Goal: Task Accomplishment & Management: Complete application form

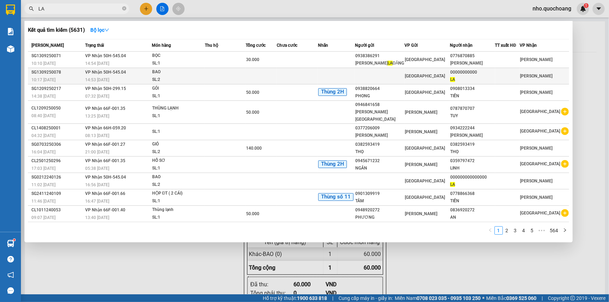
type input "LA"
click at [166, 78] on div "SL: 2" at bounding box center [178, 80] width 52 height 8
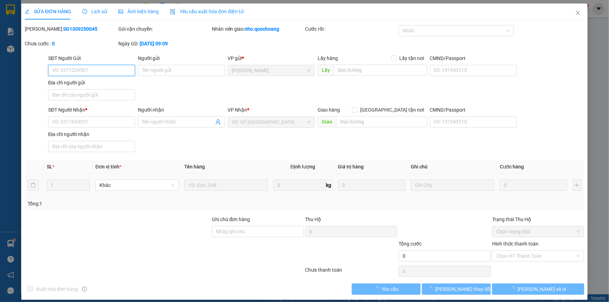
type input "00000000000"
type input "LA"
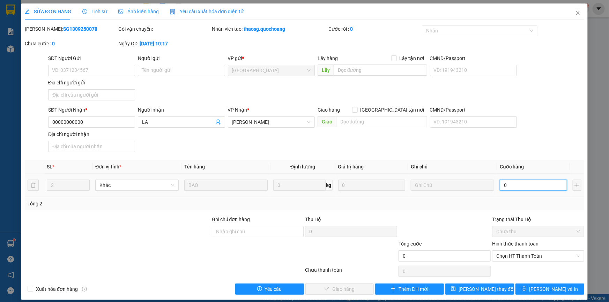
click at [517, 186] on input "0" at bounding box center [533, 185] width 67 height 11
type input "8"
type input "80"
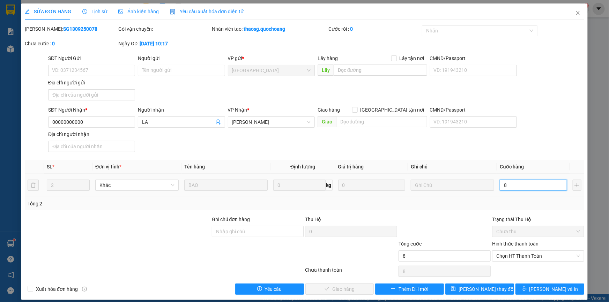
type input "80"
click at [506, 256] on span "Chọn HT Thanh Toán" at bounding box center [539, 256] width 84 height 10
type input "80"
type input "80.000"
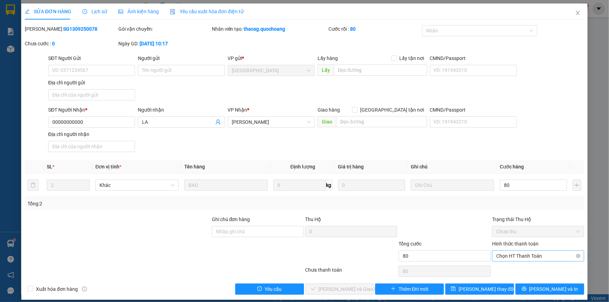
type input "80.000"
click at [516, 273] on div "Tại văn phòng" at bounding box center [534, 270] width 83 height 8
type input "0"
drag, startPoint x: 331, startPoint y: 286, endPoint x: 458, endPoint y: 185, distance: 162.8
click at [331, 286] on span "[PERSON_NAME] và Giao hàng" at bounding box center [352, 290] width 67 height 8
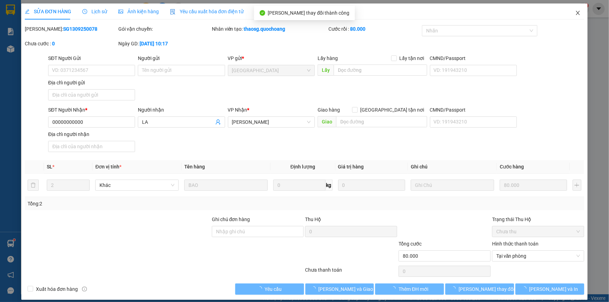
click at [576, 14] on icon "close" at bounding box center [579, 13] width 6 height 6
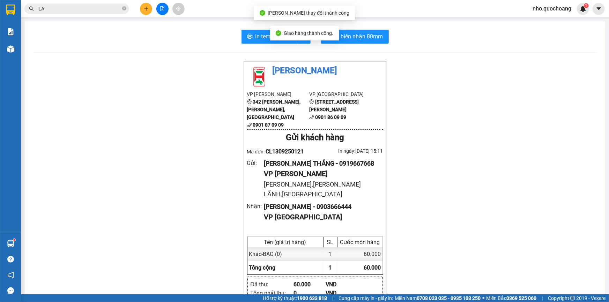
click at [125, 9] on icon "close-circle" at bounding box center [124, 8] width 4 height 4
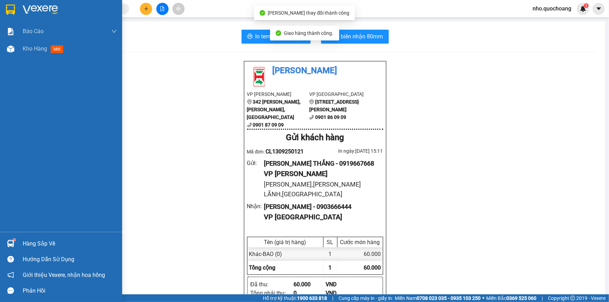
click at [35, 241] on div "Hàng sắp về" at bounding box center [70, 244] width 94 height 10
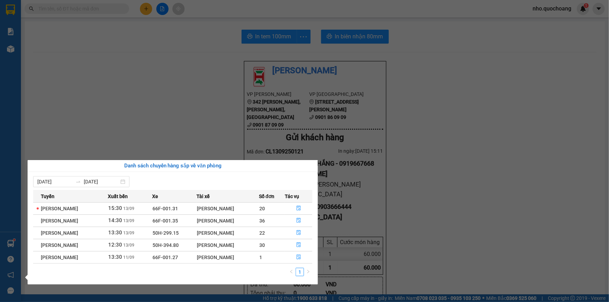
click at [180, 103] on section "Kết quả tìm kiếm ( 5631 ) Bộ lọc Mã ĐH Trạng thái Món hàng Thu hộ Tổng cước Chư…" at bounding box center [304, 151] width 609 height 302
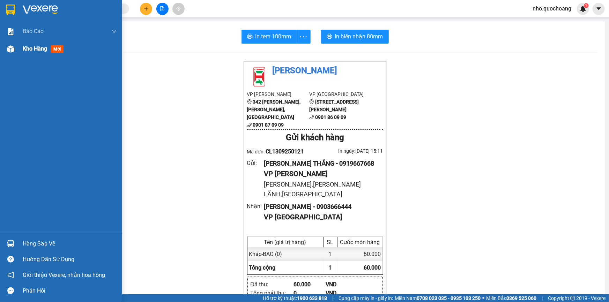
click at [18, 52] on div "Kho hàng mới" at bounding box center [61, 48] width 122 height 17
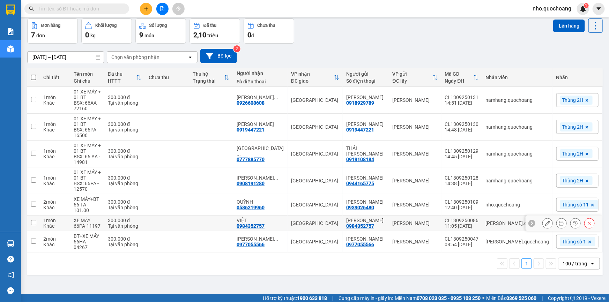
scroll to position [32, 0]
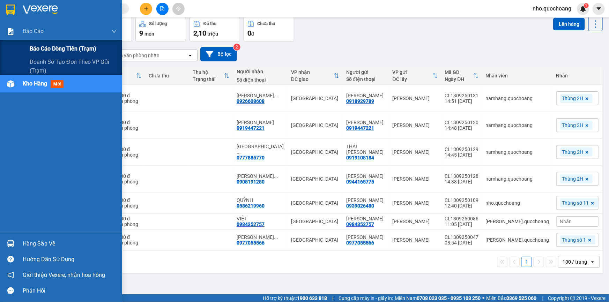
click at [35, 50] on span "Báo cáo dòng tiền (trạm)" at bounding box center [63, 48] width 67 height 9
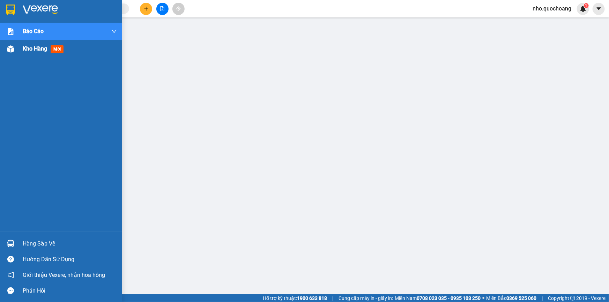
click at [35, 52] on span "Kho hàng" at bounding box center [35, 48] width 24 height 7
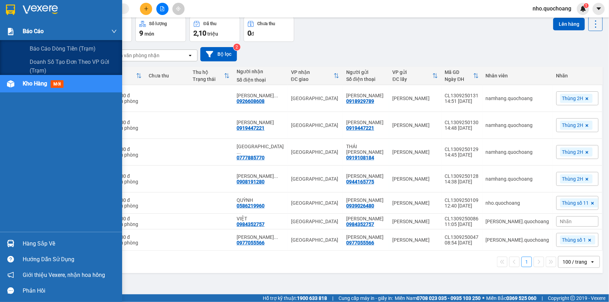
click at [35, 36] on div "Báo cáo" at bounding box center [70, 31] width 94 height 17
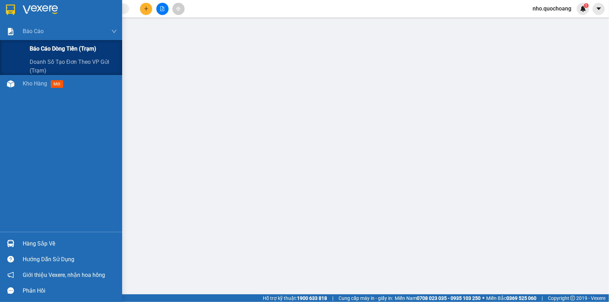
click at [42, 49] on span "Báo cáo dòng tiền (trạm)" at bounding box center [63, 48] width 67 height 9
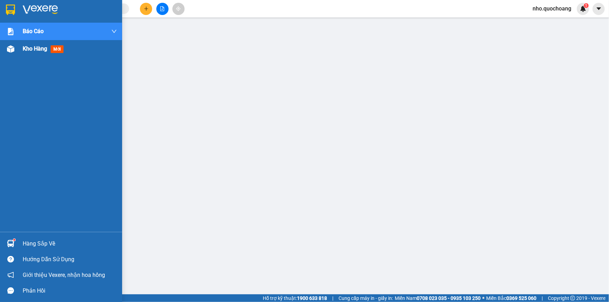
click at [39, 48] on span "Kho hàng" at bounding box center [35, 48] width 24 height 7
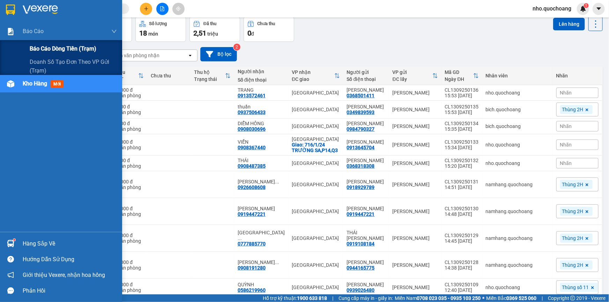
click at [38, 48] on span "Báo cáo dòng tiền (trạm)" at bounding box center [63, 48] width 67 height 9
